Goal: Task Accomplishment & Management: Complete application form

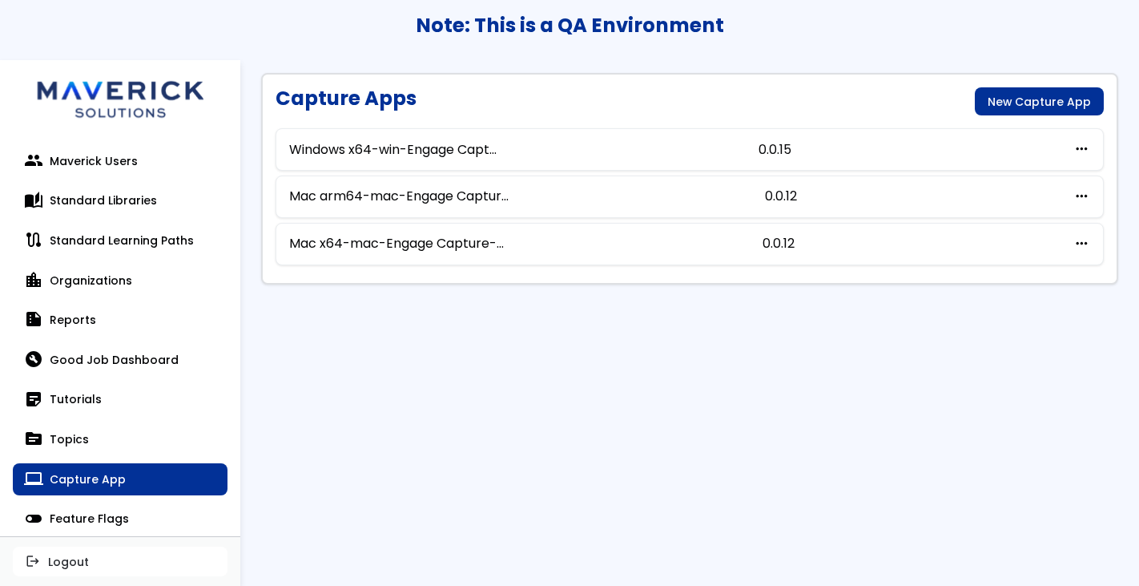
click at [277, 423] on main "Capture Apps New Capture App Windows x64-win-Engage Capt... 0.0.15 more_horiz e…" at bounding box center [689, 322] width 899 height 525
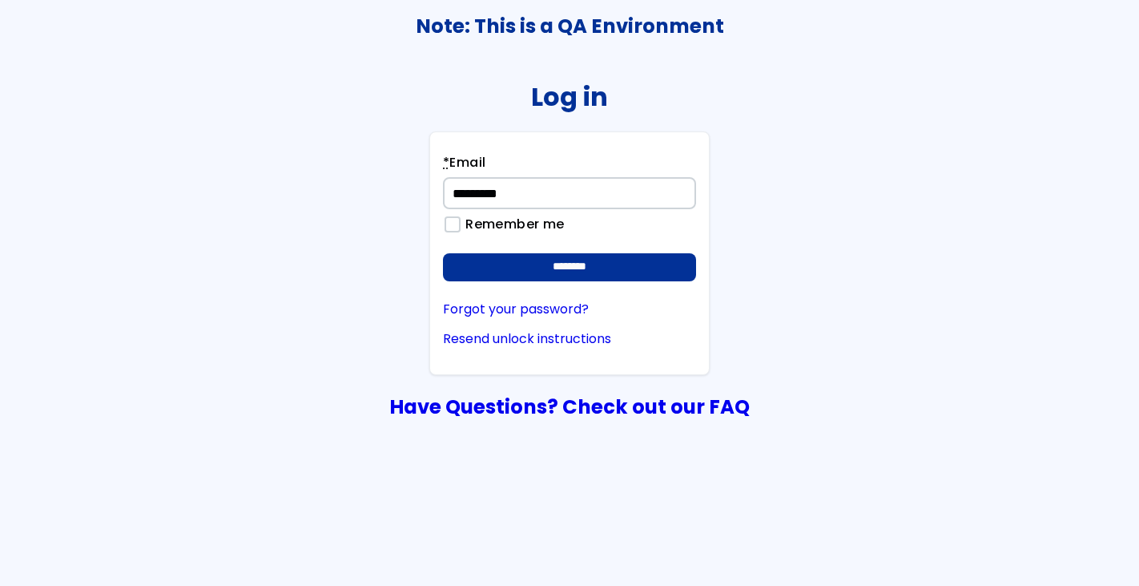
type input "**********"
click at [443, 253] on input "********" at bounding box center [569, 267] width 253 height 29
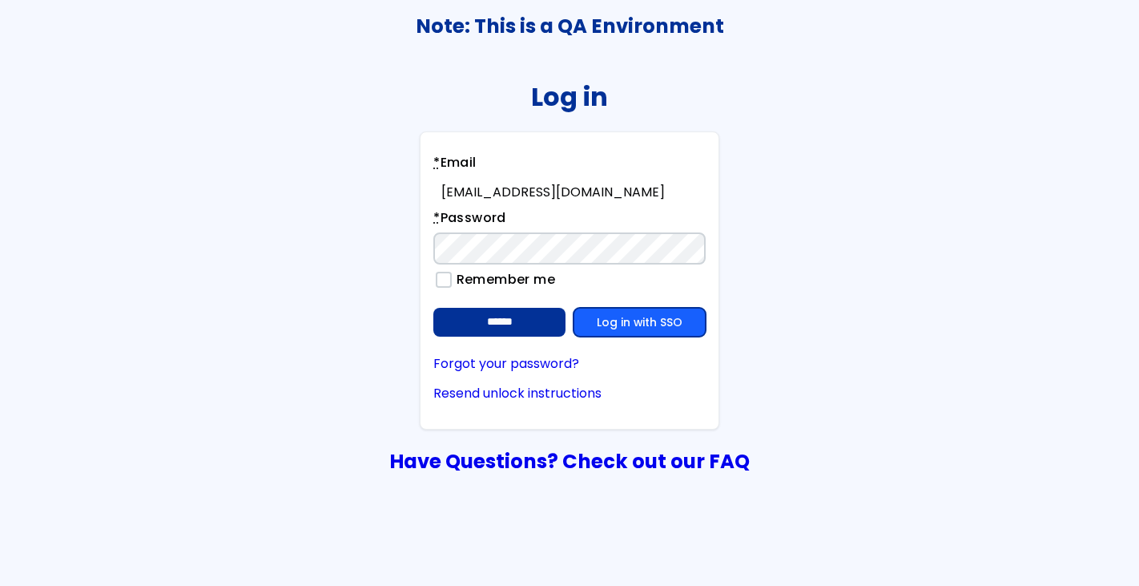
click at [633, 313] on link "Log in with SSO" at bounding box center [640, 322] width 132 height 29
